Goal: Task Accomplishment & Management: Complete application form

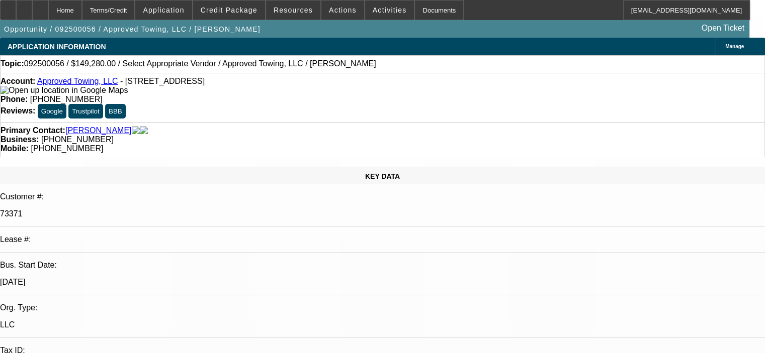
select select "0"
select select "2"
select select "0.1"
select select "4"
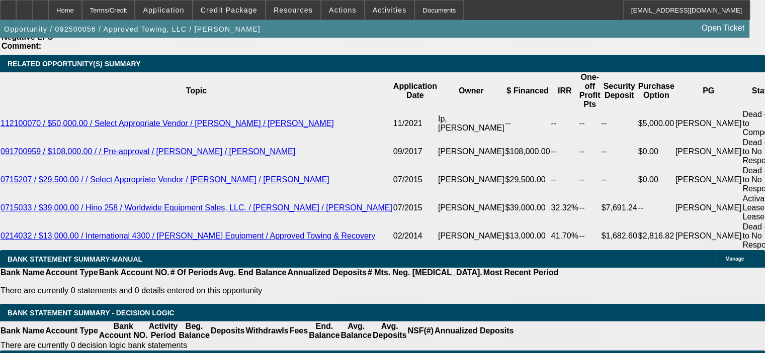
scroll to position [1759, 0]
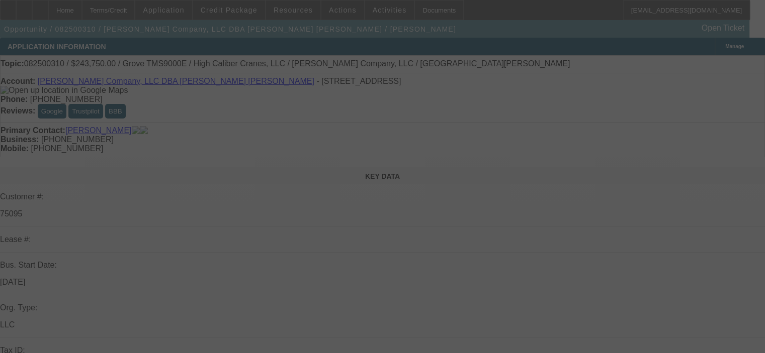
select select "0"
select select "3"
select select "0"
select select "6"
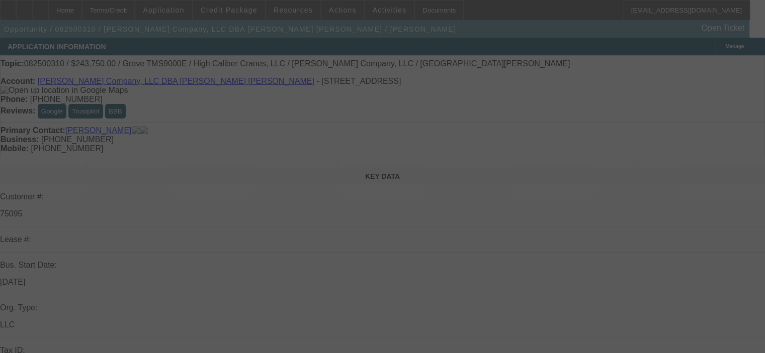
select select "0"
select select "3"
select select "0"
select select "6"
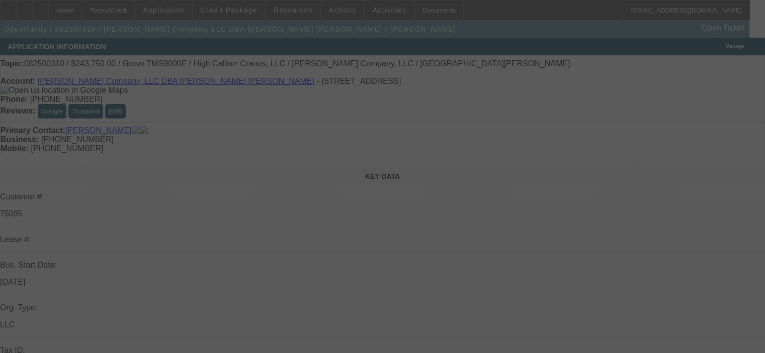
select select "0"
select select "3"
select select "0"
select select "6"
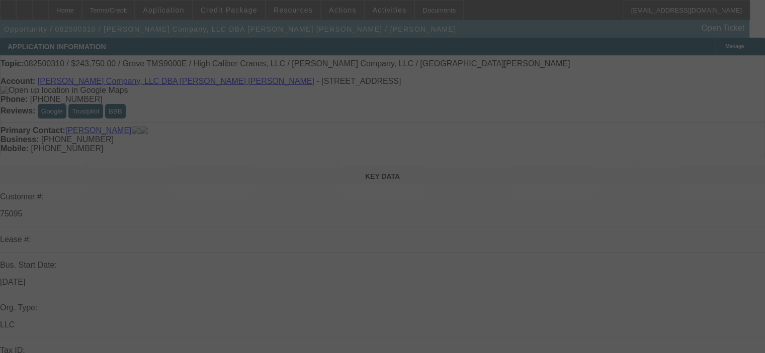
select select "0"
select select "6"
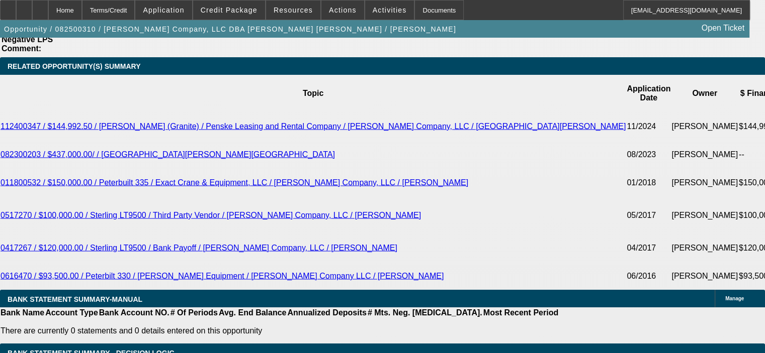
scroll to position [1860, 0]
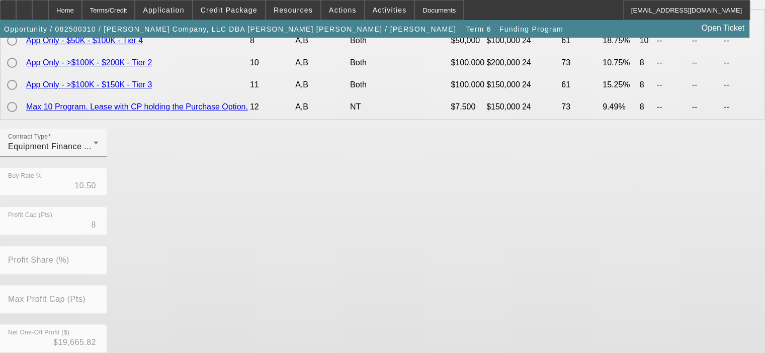
scroll to position [251, 0]
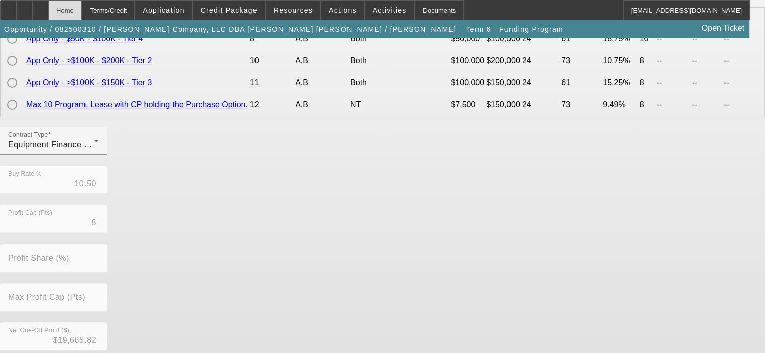
click at [82, 8] on div "Home" at bounding box center [65, 10] width 34 height 20
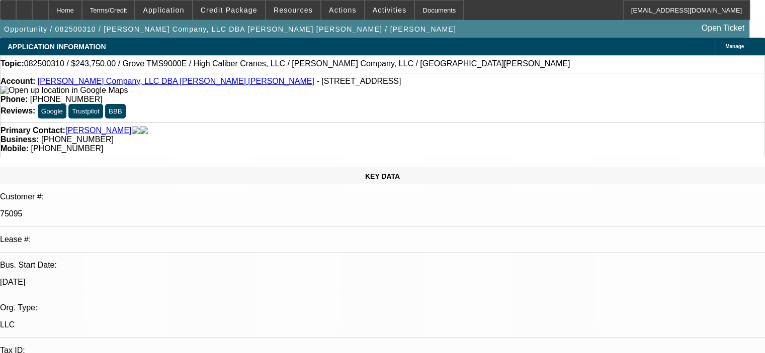
select select "0"
select select "3"
select select "0"
select select "6"
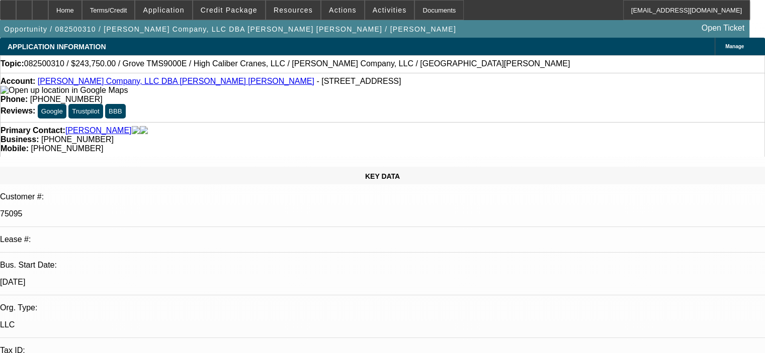
select select "0"
select select "3"
select select "0"
select select "6"
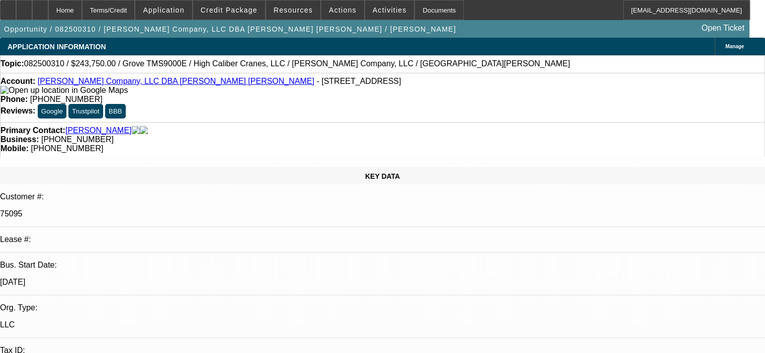
select select "0"
select select "3"
select select "0"
select select "6"
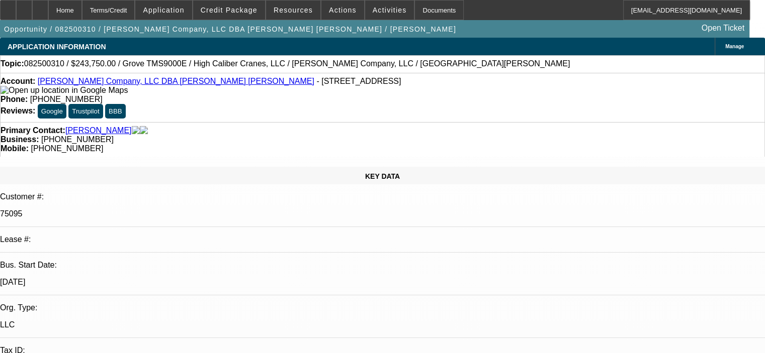
select select "0"
select select "6"
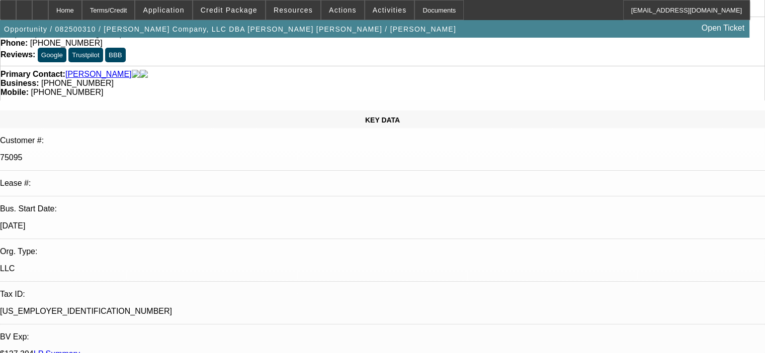
scroll to position [50, 0]
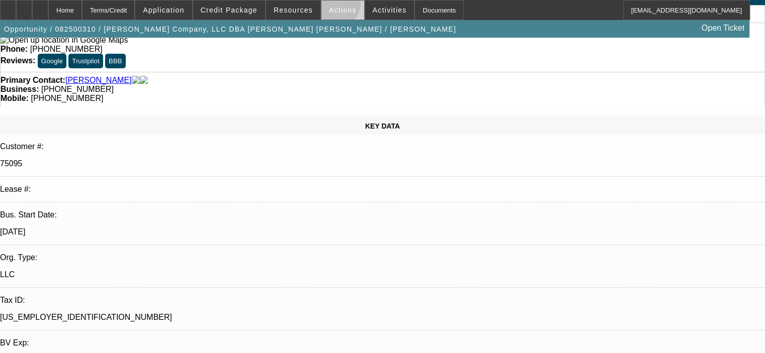
click at [330, 6] on span "Actions" at bounding box center [343, 10] width 28 height 8
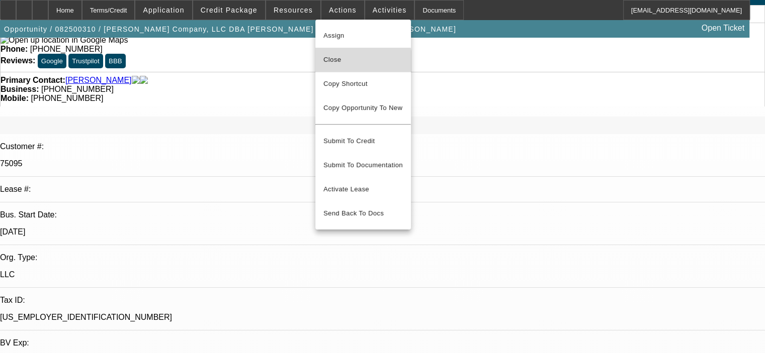
click at [350, 62] on span "Close" at bounding box center [362, 60] width 79 height 12
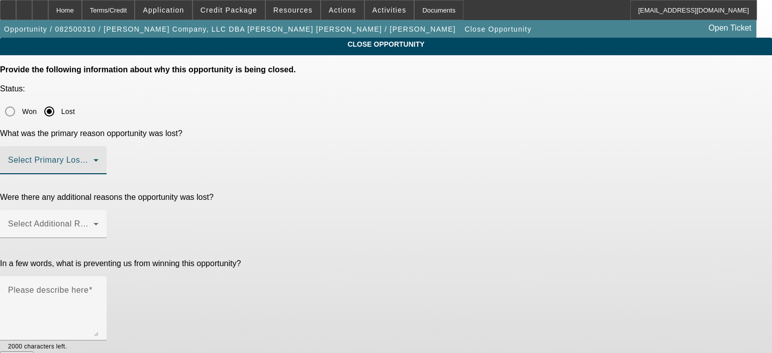
click at [99, 158] on mat-select at bounding box center [53, 164] width 90 height 12
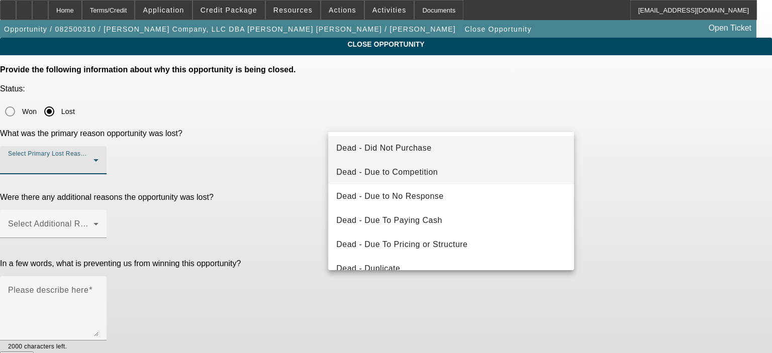
click at [436, 175] on span "Dead - Due to Competition" at bounding box center [387, 172] width 102 height 12
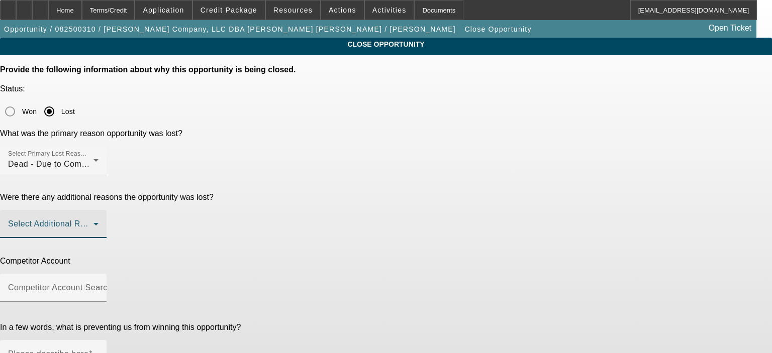
click at [93, 222] on span at bounding box center [50, 228] width 85 height 12
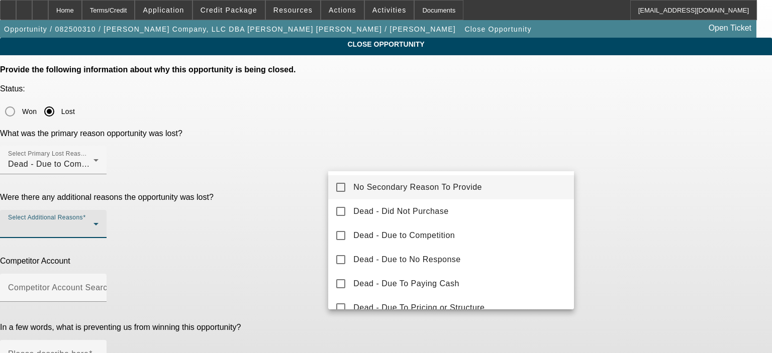
click at [467, 192] on span "No Secondary Reason To Provide" at bounding box center [417, 187] width 129 height 12
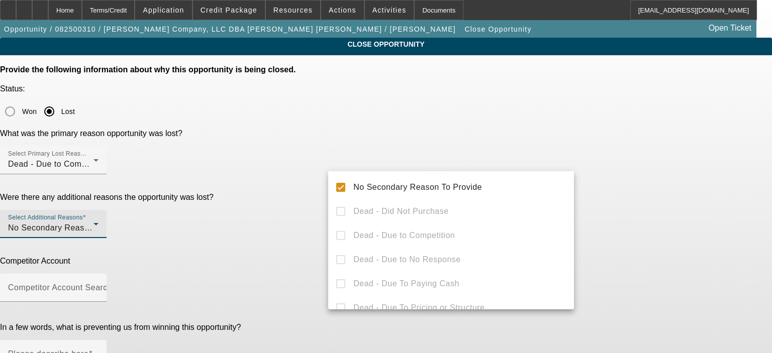
click at [291, 195] on div at bounding box center [386, 176] width 772 height 353
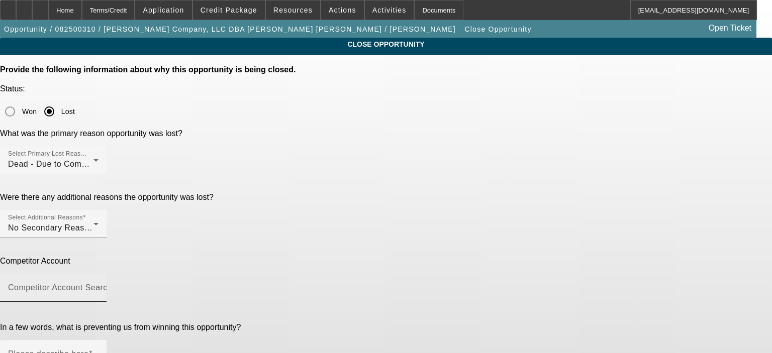
click at [112, 284] on mat-label "Competitor Account Search" at bounding box center [60, 288] width 104 height 9
click at [99, 286] on input "Competitor Account Search" at bounding box center [53, 292] width 90 height 12
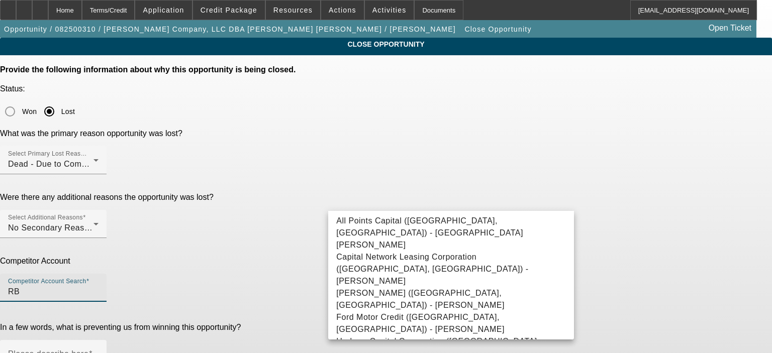
type input "R"
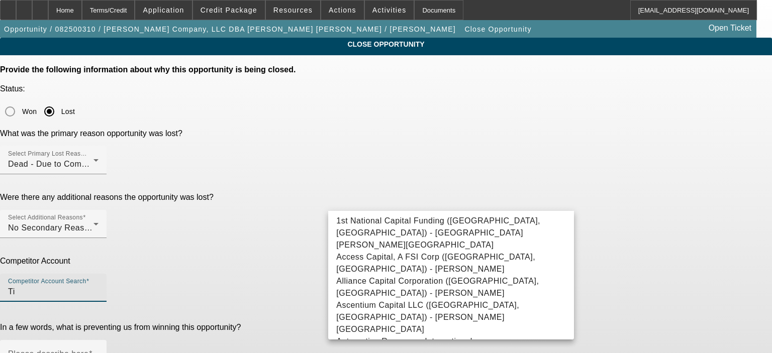
type input "T"
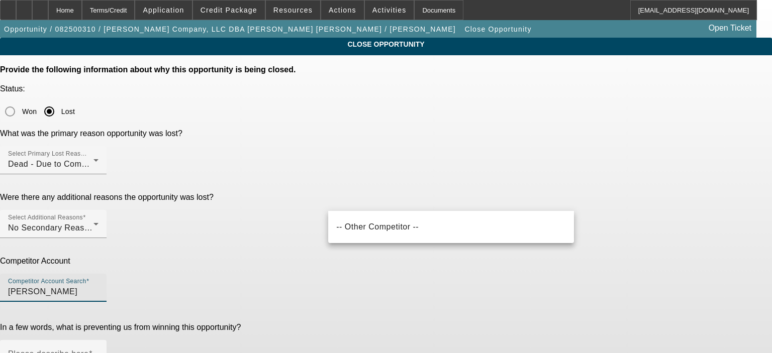
drag, startPoint x: 381, startPoint y: 200, endPoint x: 336, endPoint y: 203, distance: 45.3
click at [99, 286] on input "Ritchie Bro" at bounding box center [53, 292] width 90 height 12
paste input "s. Financial Services Ltd."
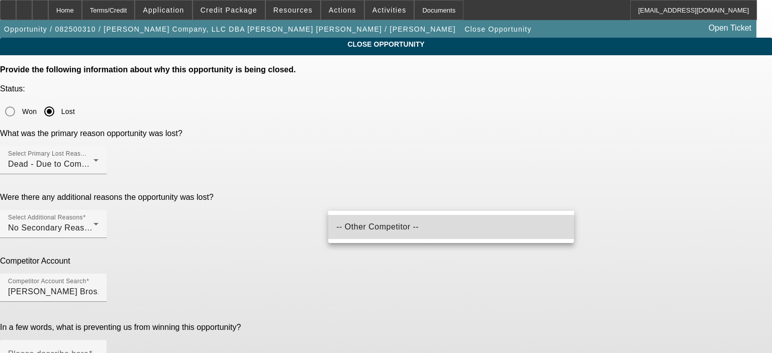
click at [364, 231] on span "-- Other Competitor --" at bounding box center [377, 227] width 82 height 12
type input "-- Other Competitor --"
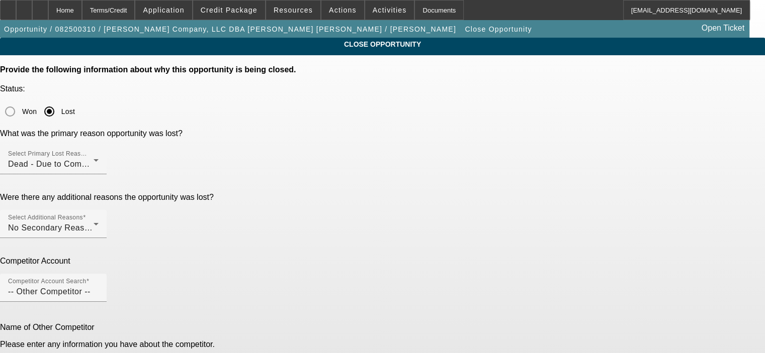
paste input "Ritchie Bros. Financial Services Ltd."
type input "Ritchie Bros. Financial Services Ltd."
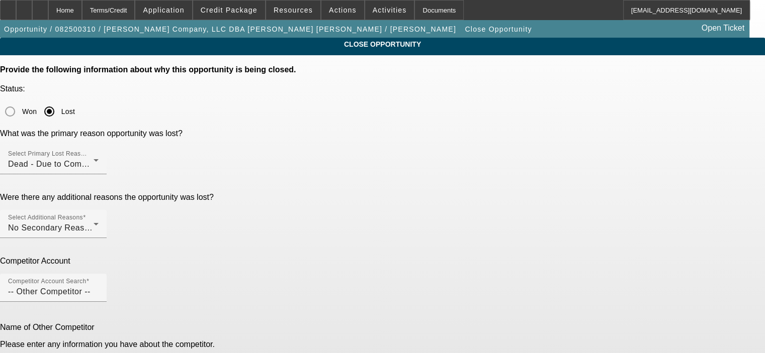
scroll to position [36, 0]
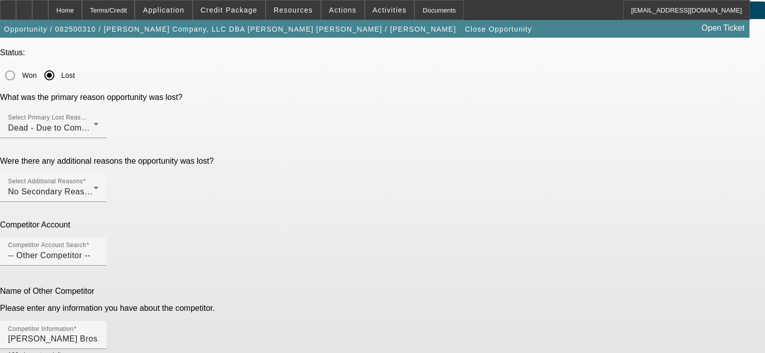
type textarea "Competition is a 9.5% all in and deferring first 4 payments with $0 down, our b…"
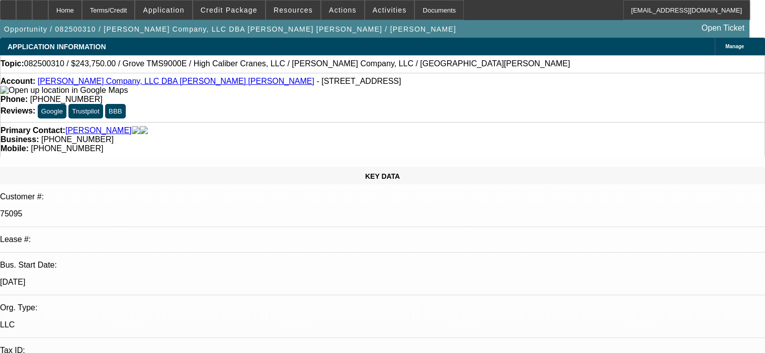
select select "0"
select select "3"
select select "0"
select select "6"
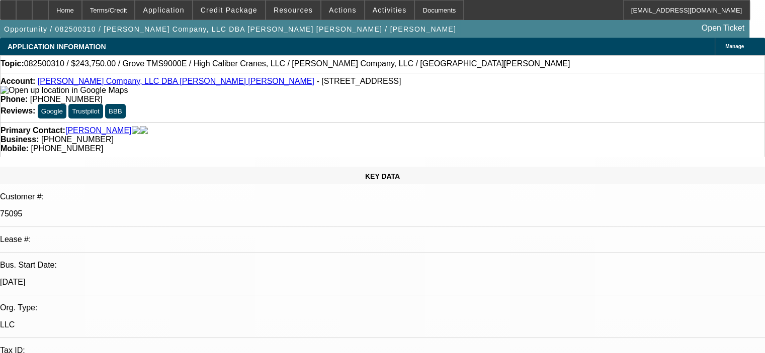
select select "0"
select select "3"
select select "0"
select select "6"
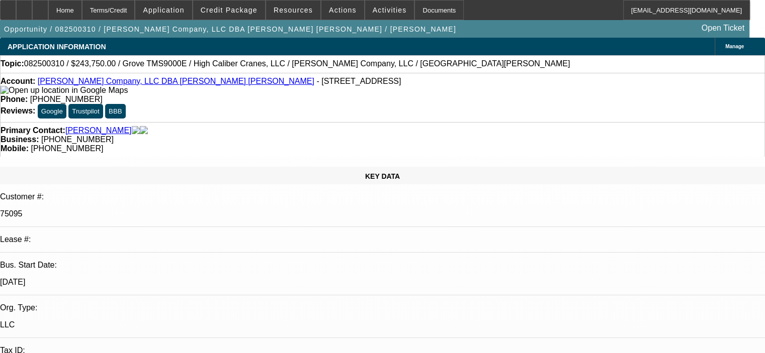
select select "0"
select select "3"
select select "0"
select select "6"
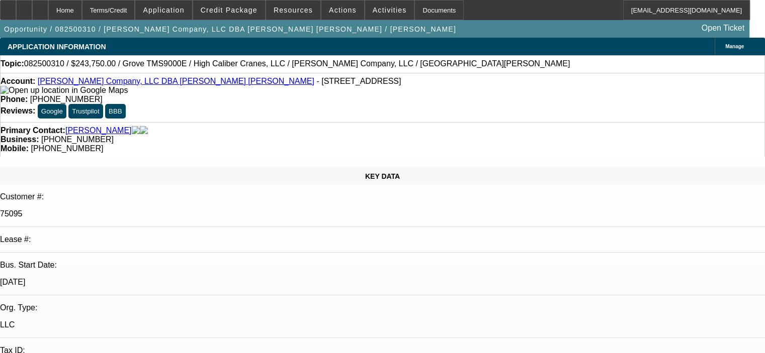
select select "0"
select select "6"
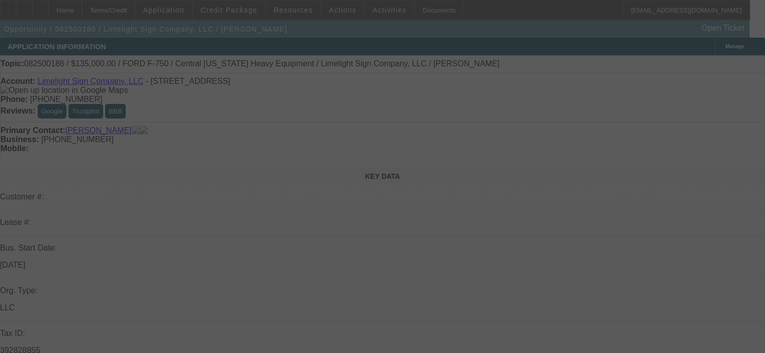
select select "0"
select select "2"
select select "0"
select select "6"
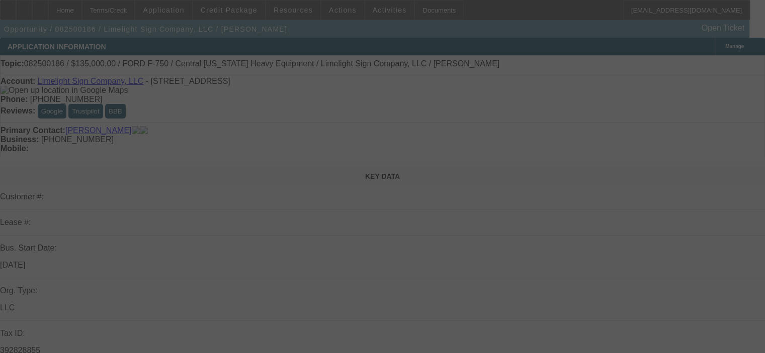
select select "0.15"
select select "2"
select select "0"
select select "6"
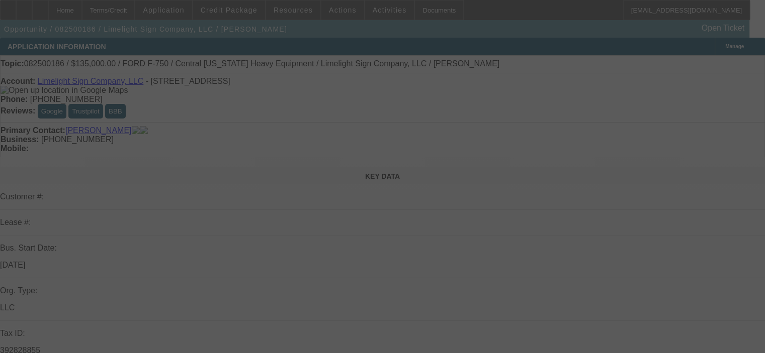
select select "0"
select select "2"
select select "0"
select select "6"
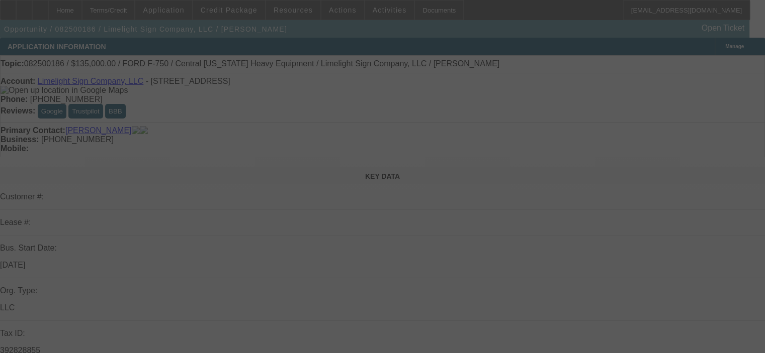
select select "0.15"
select select "2"
select select "0"
select select "6"
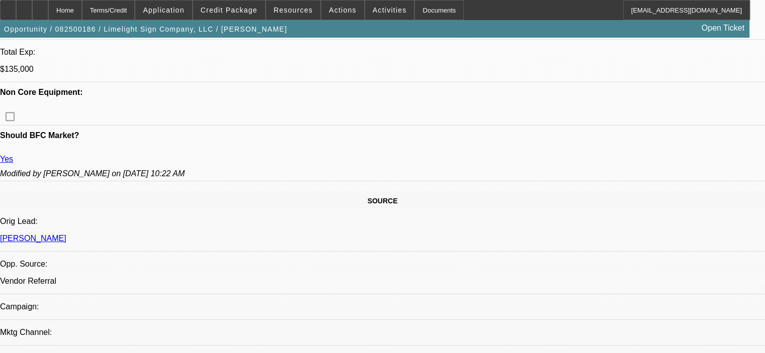
scroll to position [251, 0]
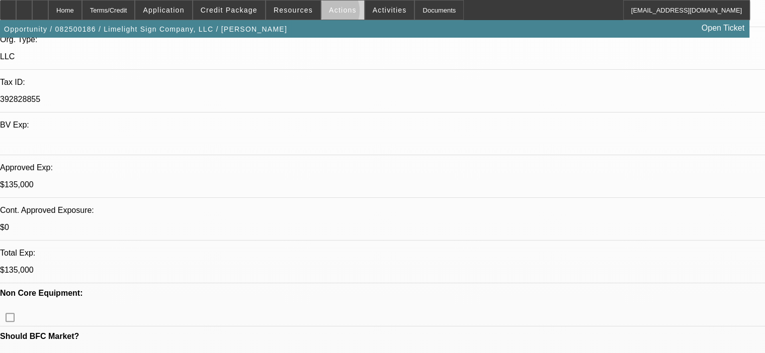
click at [321, 13] on span at bounding box center [342, 10] width 43 height 24
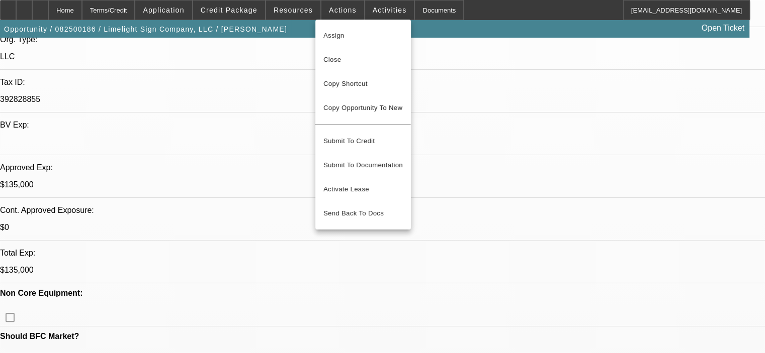
click at [450, 271] on div at bounding box center [382, 176] width 765 height 353
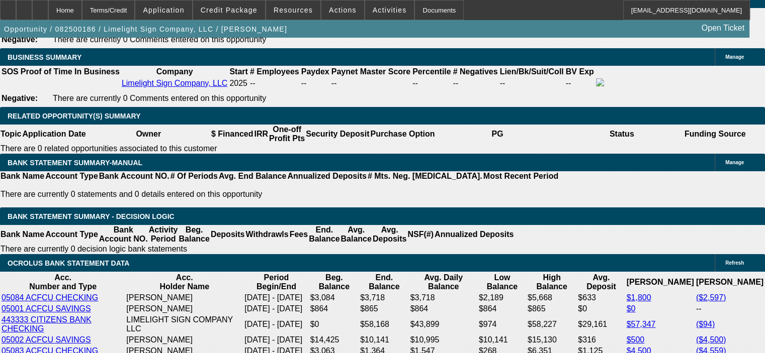
scroll to position [1407, 0]
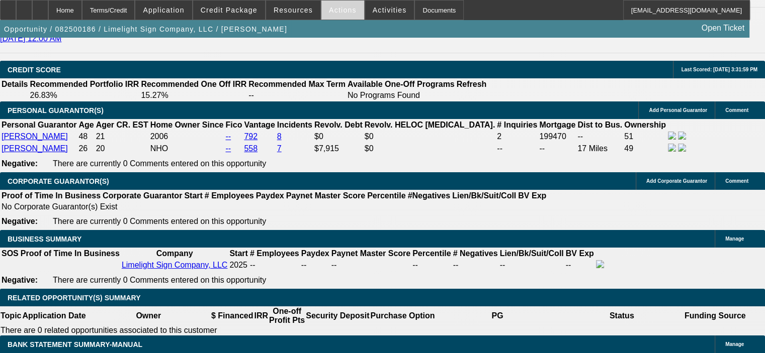
click at [331, 14] on span at bounding box center [342, 10] width 43 height 24
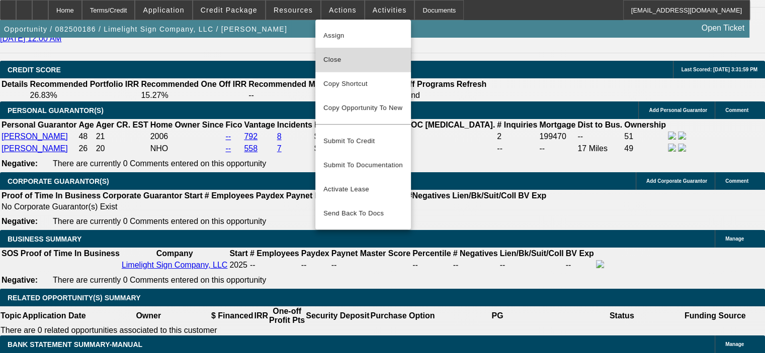
click at [368, 63] on span "Close" at bounding box center [362, 60] width 79 height 12
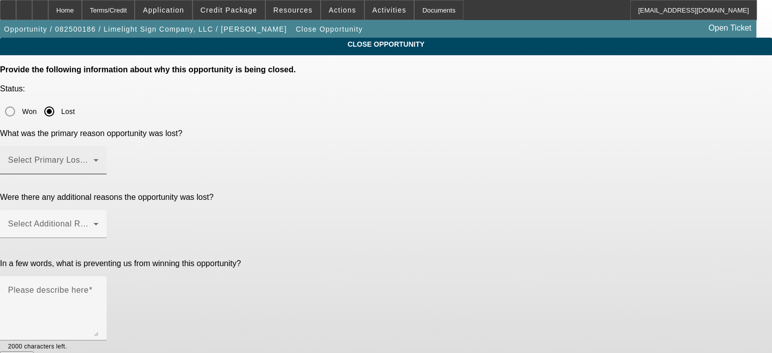
click at [99, 146] on div "Select Primary Lost Reason" at bounding box center [53, 160] width 90 height 28
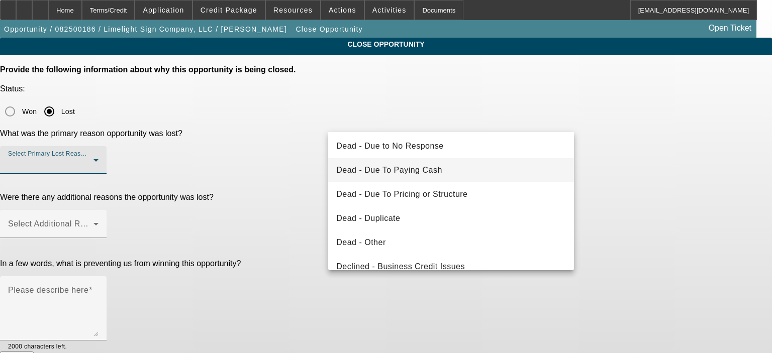
scroll to position [101, 0]
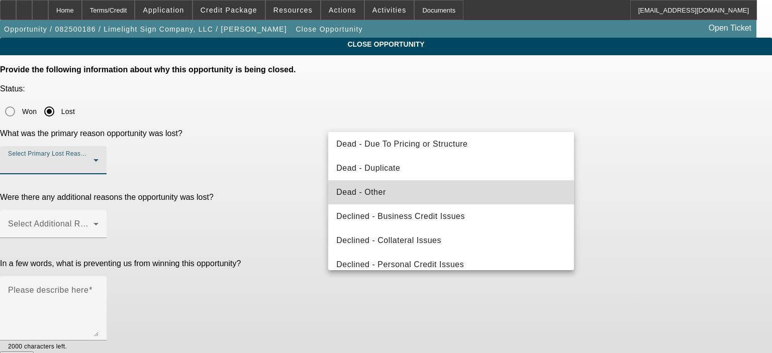
click at [463, 195] on mat-option "Dead - Other" at bounding box center [451, 192] width 246 height 24
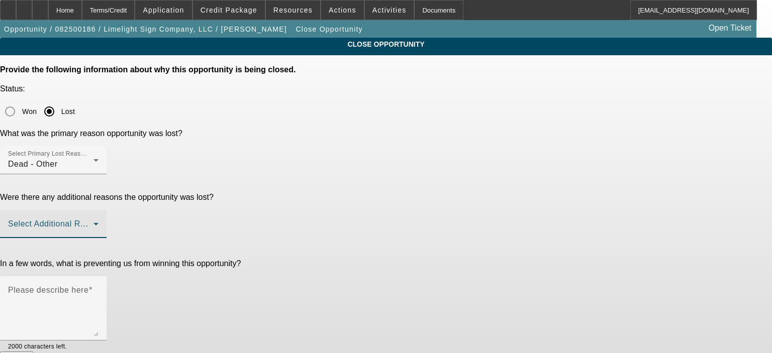
click at [93, 222] on span at bounding box center [50, 228] width 85 height 12
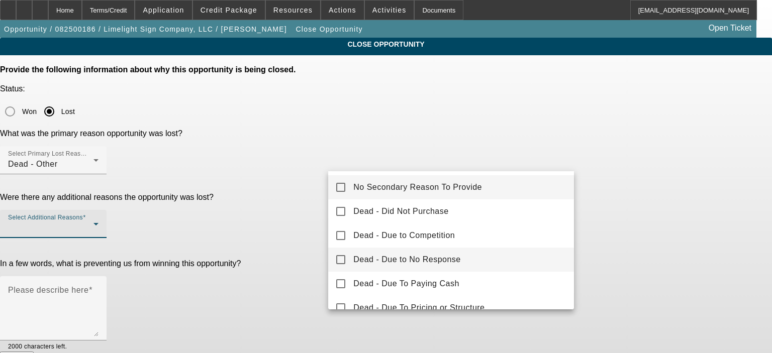
scroll to position [50, 0]
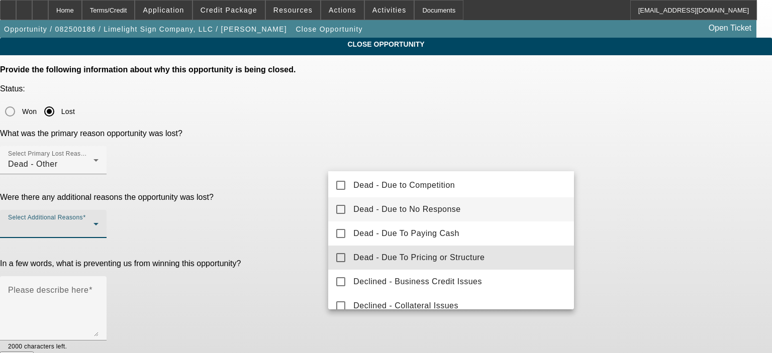
click at [456, 258] on span "Dead - Due To Pricing or Structure" at bounding box center [418, 258] width 131 height 12
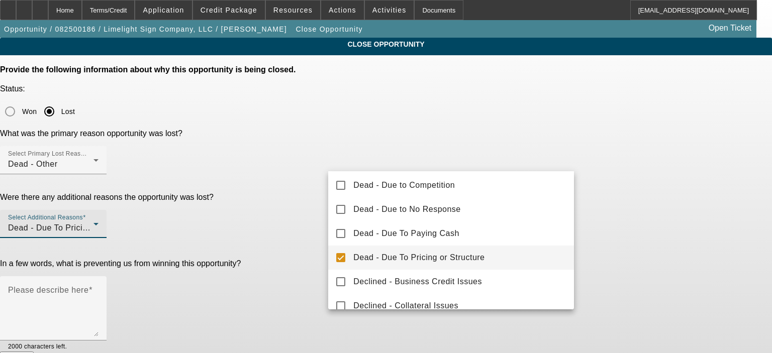
click at [275, 238] on div at bounding box center [386, 176] width 772 height 353
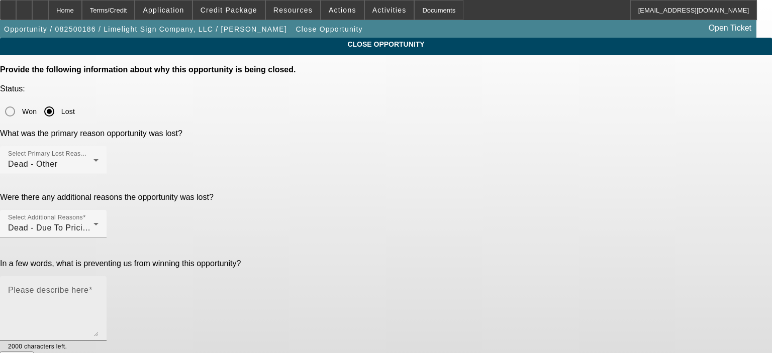
click at [99, 289] on textarea "Please describe here" at bounding box center [53, 313] width 90 height 48
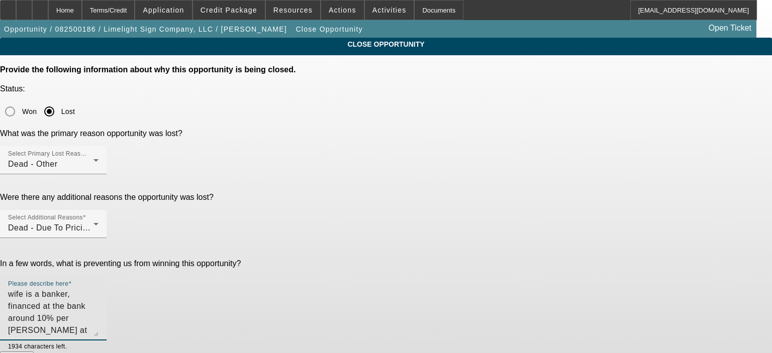
click at [99, 289] on textarea "wife is a banker, financed at the bank around 10% per Chris at CTE" at bounding box center [53, 313] width 90 height 48
type textarea "customer's wife is a banker, financed at the bank around 10% per [PERSON_NAME] …"
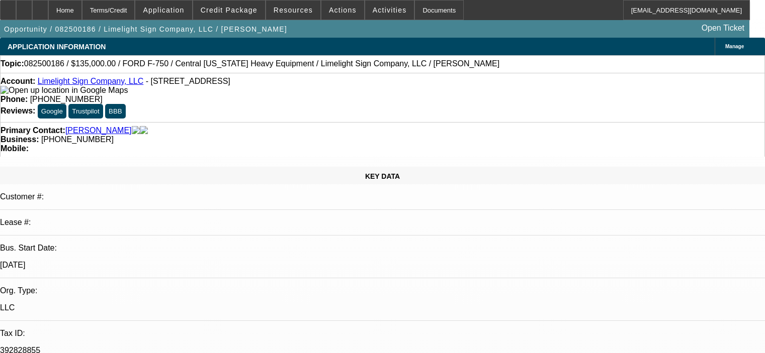
select select "0"
select select "2"
select select "0"
select select "0.15"
select select "2"
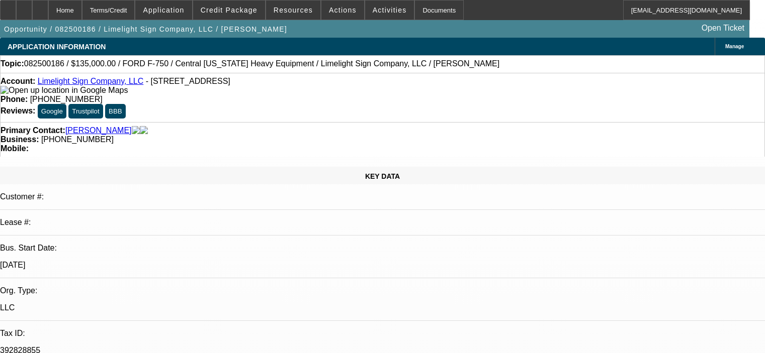
select select "0"
select select "2"
select select "0"
select select "0.15"
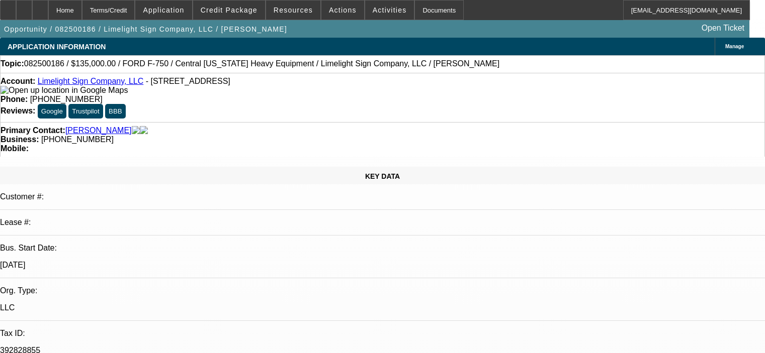
select select "2"
select select "0"
select select "1"
select select "2"
select select "6"
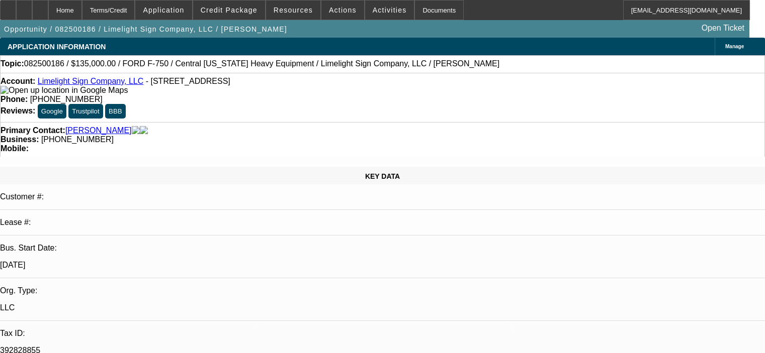
select select "1"
select select "2"
select select "6"
select select "1"
select select "2"
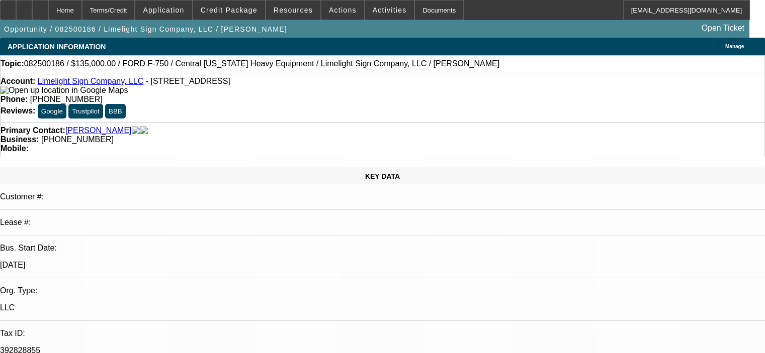
select select "6"
select select "1"
select select "2"
select select "6"
select select "0"
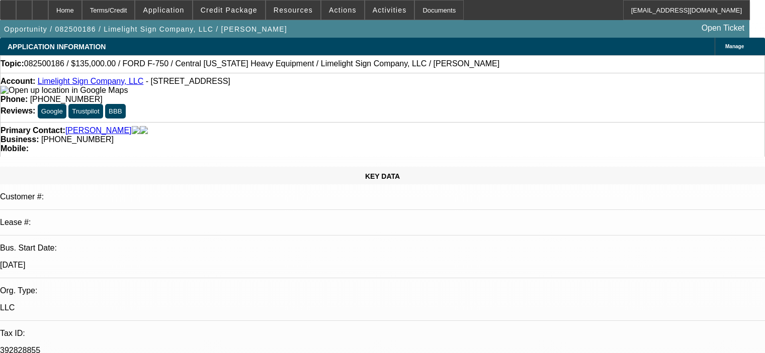
select select "2"
select select "0"
select select "6"
select select "0.15"
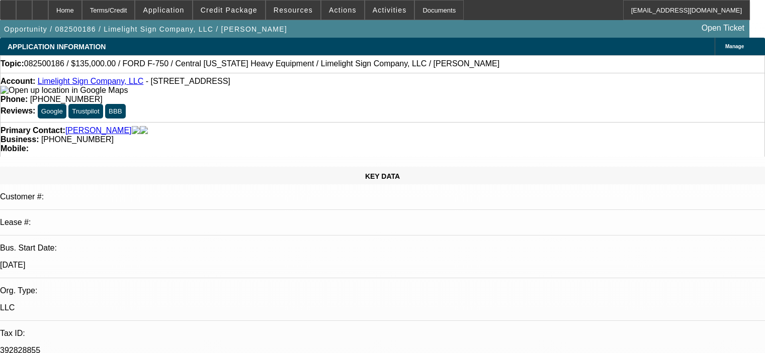
select select "2"
select select "0"
select select "6"
select select "0"
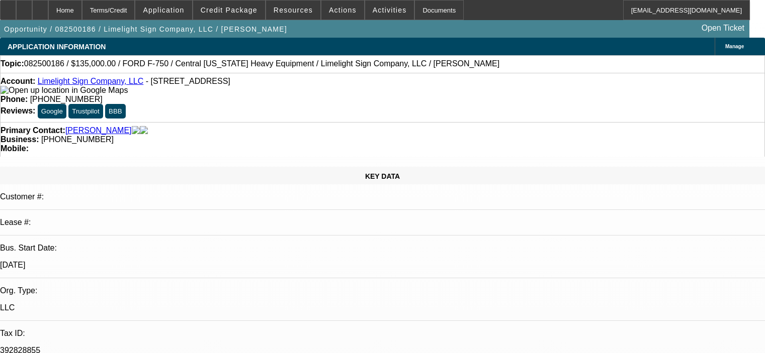
select select "2"
select select "0"
select select "6"
select select "0.15"
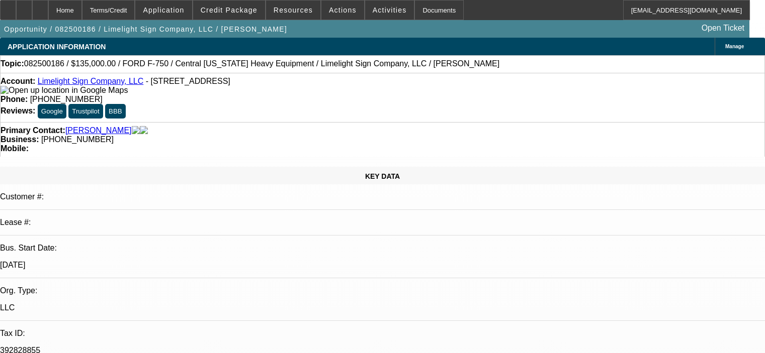
select select "2"
select select "0"
select select "6"
select select "0"
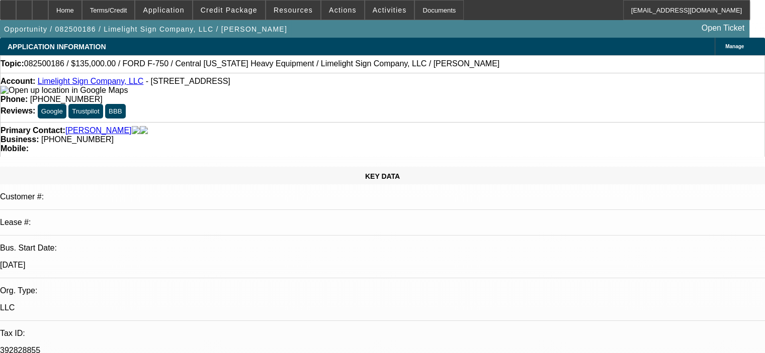
select select "2"
select select "0"
select select "6"
select select "0.15"
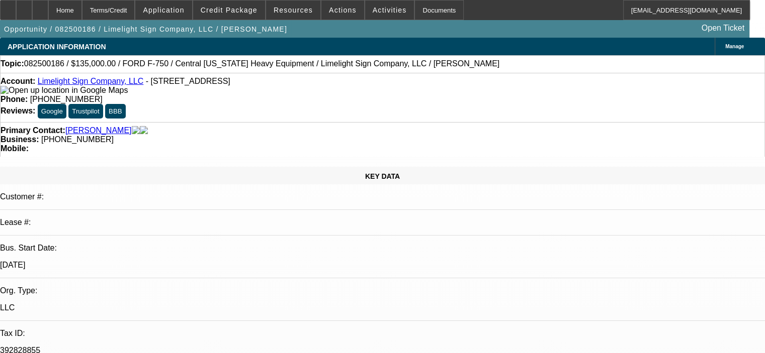
select select "2"
select select "0"
select select "6"
select select "0"
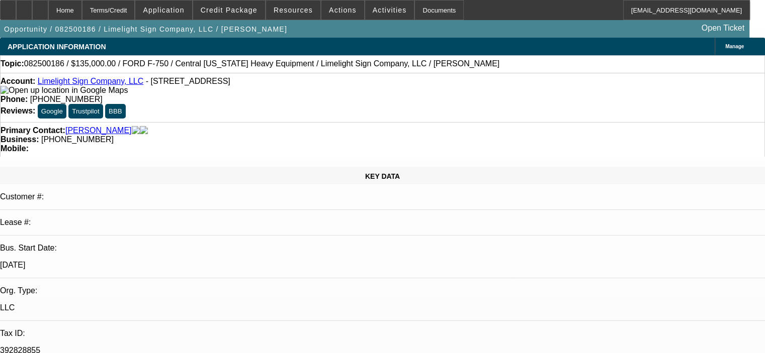
select select "2"
select select "0"
select select "6"
select select "0.15"
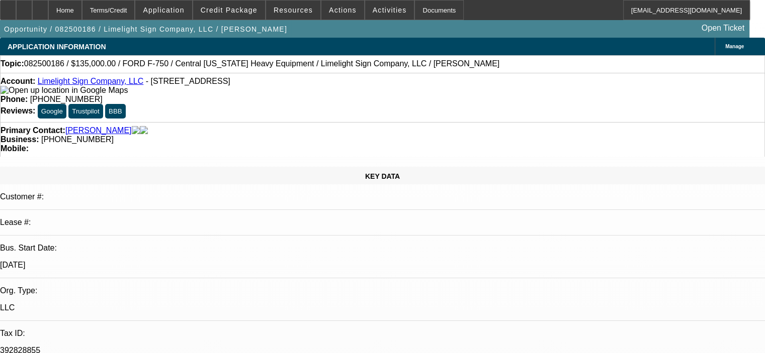
select select "2"
select select "0"
select select "6"
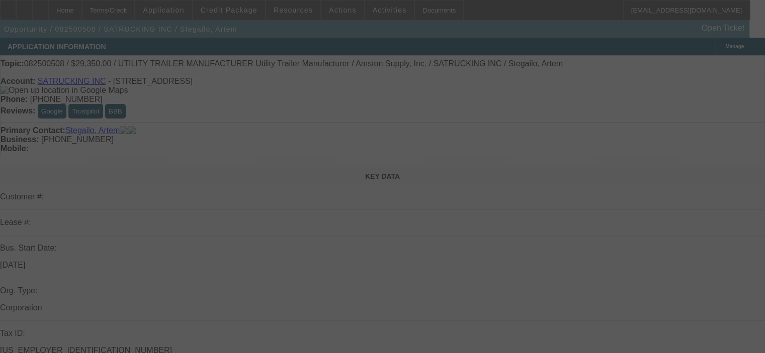
select select "0"
select select "6"
select select "0"
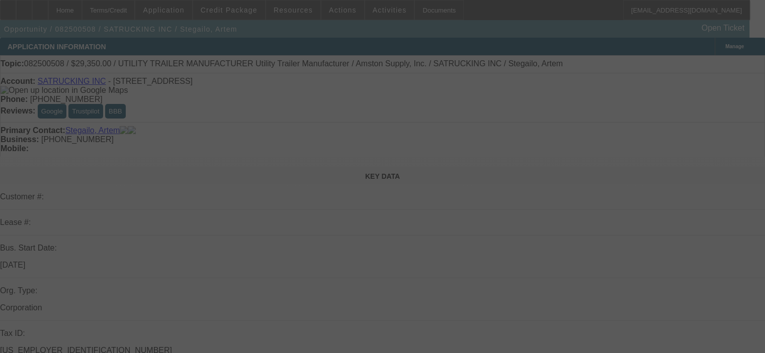
select select "0"
select select "6"
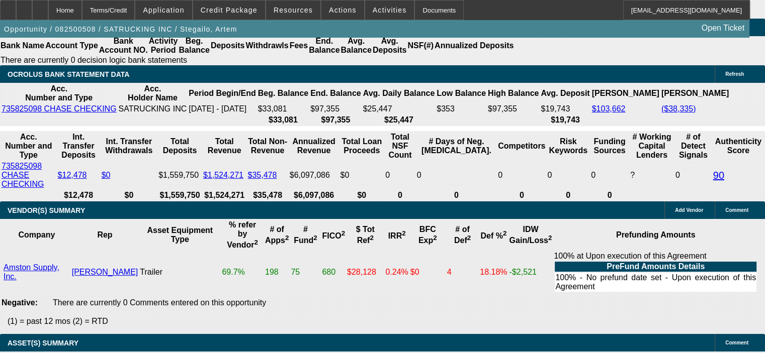
scroll to position [1834, 0]
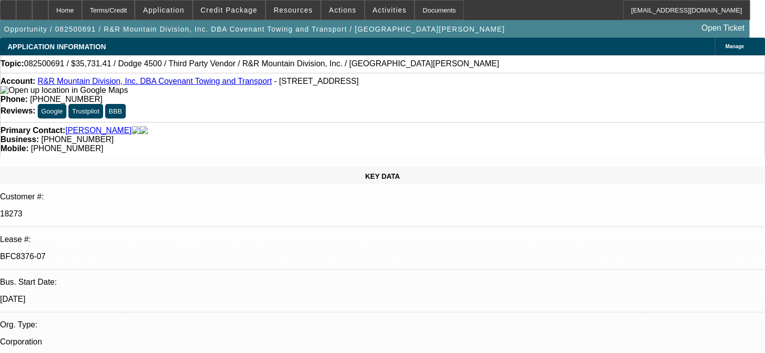
select select "0"
select select "6"
select select "0"
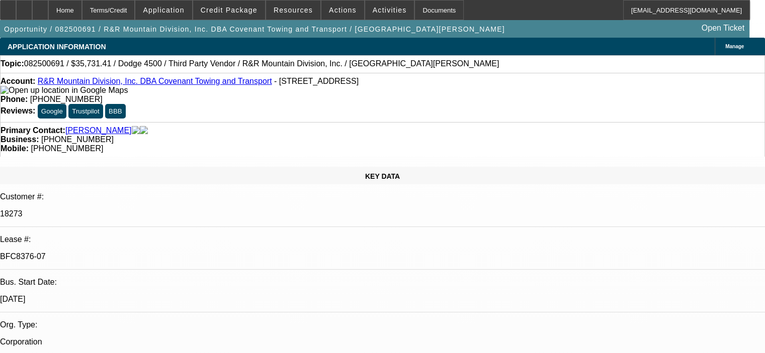
select select "0"
select select "6"
